Goal: Information Seeking & Learning: Learn about a topic

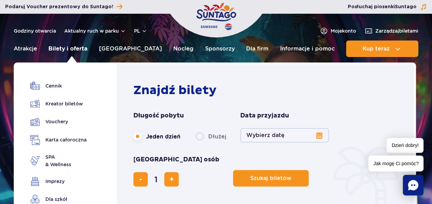
click at [73, 47] on link "Bilety i oferta" at bounding box center [67, 49] width 39 height 16
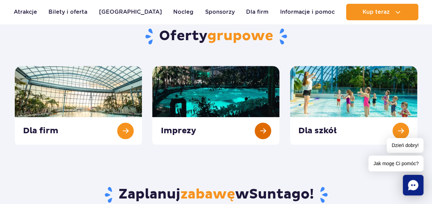
scroll to position [275, 0]
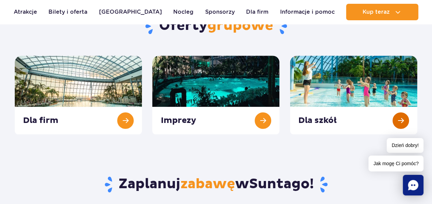
click at [400, 119] on link at bounding box center [353, 95] width 127 height 79
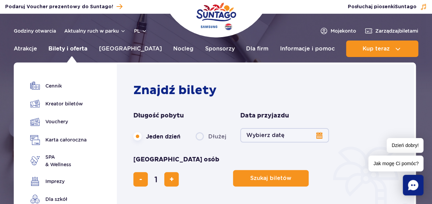
click at [69, 48] on link "Bilety i oferta" at bounding box center [67, 49] width 39 height 16
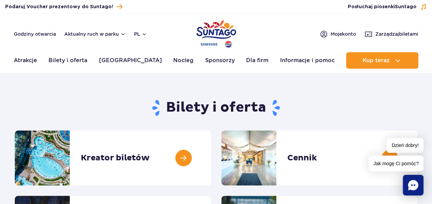
click at [386, 152] on span "Dzień dobry!" at bounding box center [404, 145] width 37 height 15
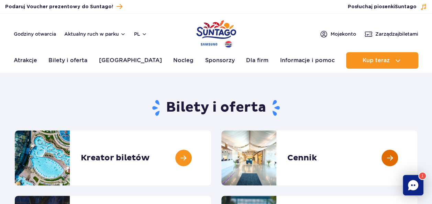
click at [417, 156] on link at bounding box center [417, 158] width 0 height 55
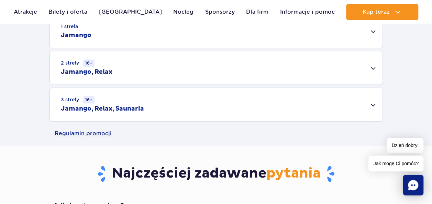
scroll to position [206, 0]
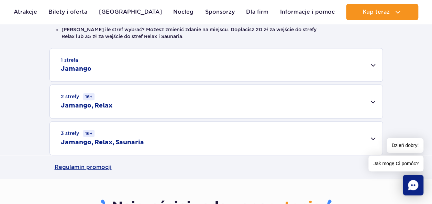
click at [374, 64] on div "1 strefa Jamango" at bounding box center [216, 64] width 333 height 33
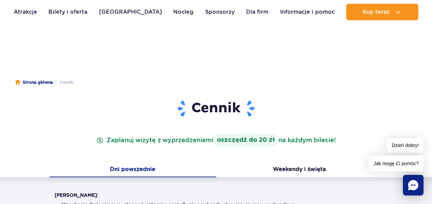
scroll to position [0, 0]
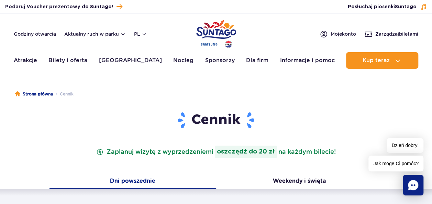
click at [41, 94] on link "Strona główna" at bounding box center [34, 94] width 38 height 7
